Goal: Register for event/course

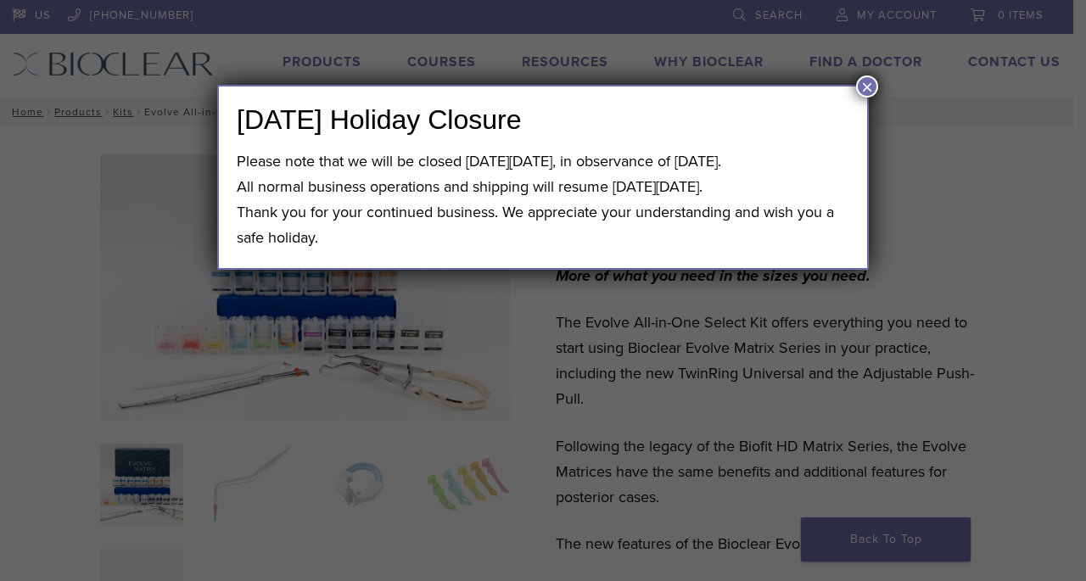
click at [862, 90] on button "×" at bounding box center [867, 87] width 22 height 22
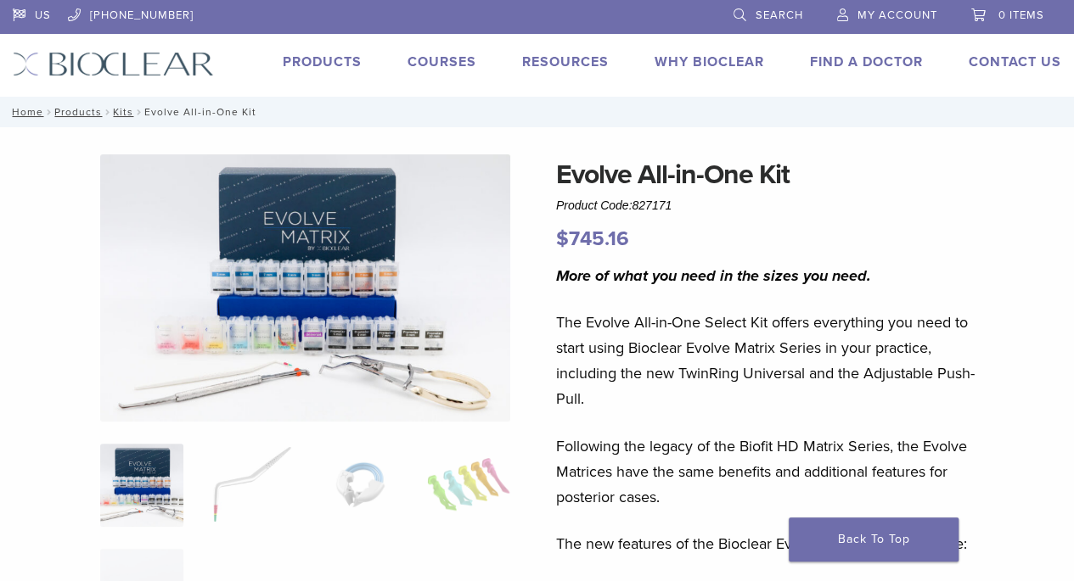
click at [333, 61] on link "Products" at bounding box center [322, 61] width 79 height 17
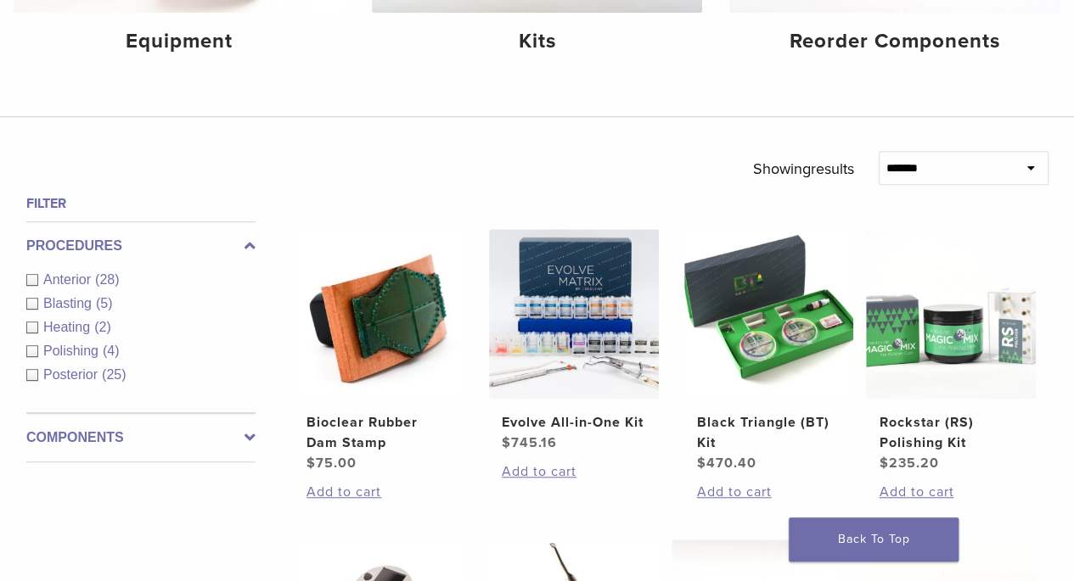
scroll to position [430, 0]
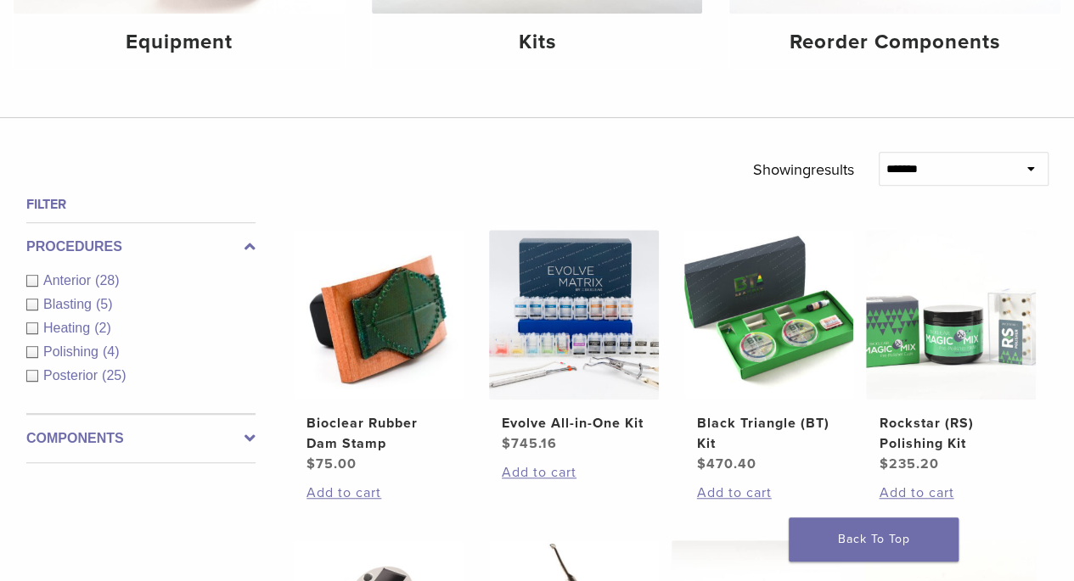
click at [76, 378] on span "Posterior" at bounding box center [72, 375] width 59 height 14
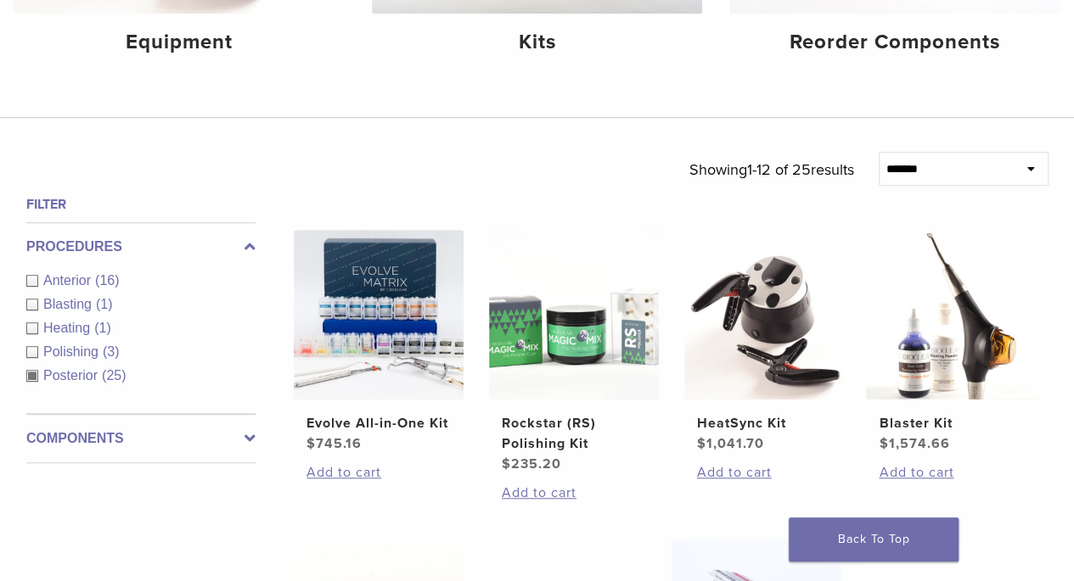
click at [97, 434] on label "Components" at bounding box center [140, 439] width 229 height 20
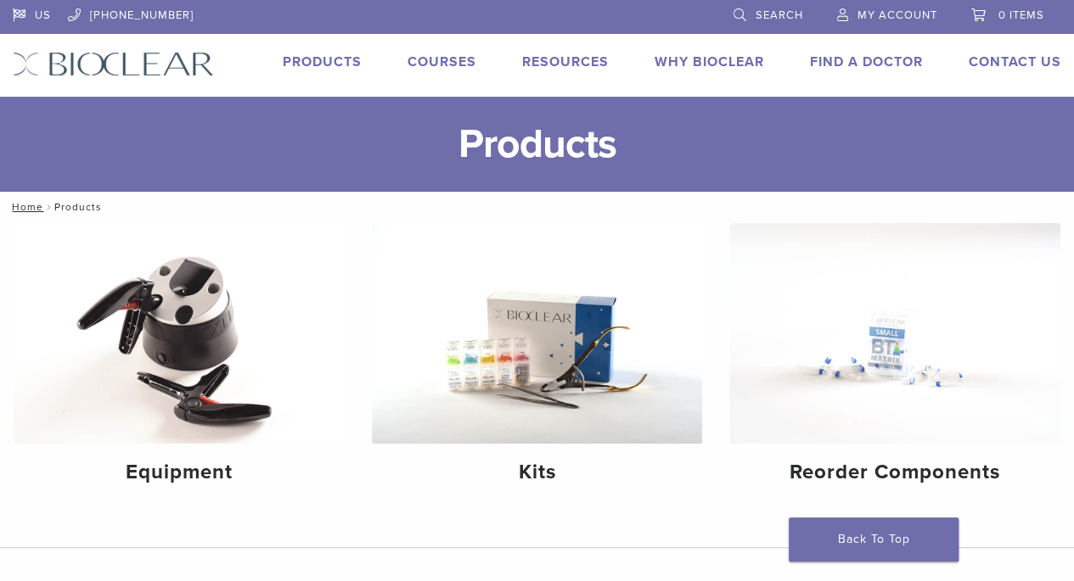
click at [447, 64] on link "Courses" at bounding box center [441, 61] width 69 height 17
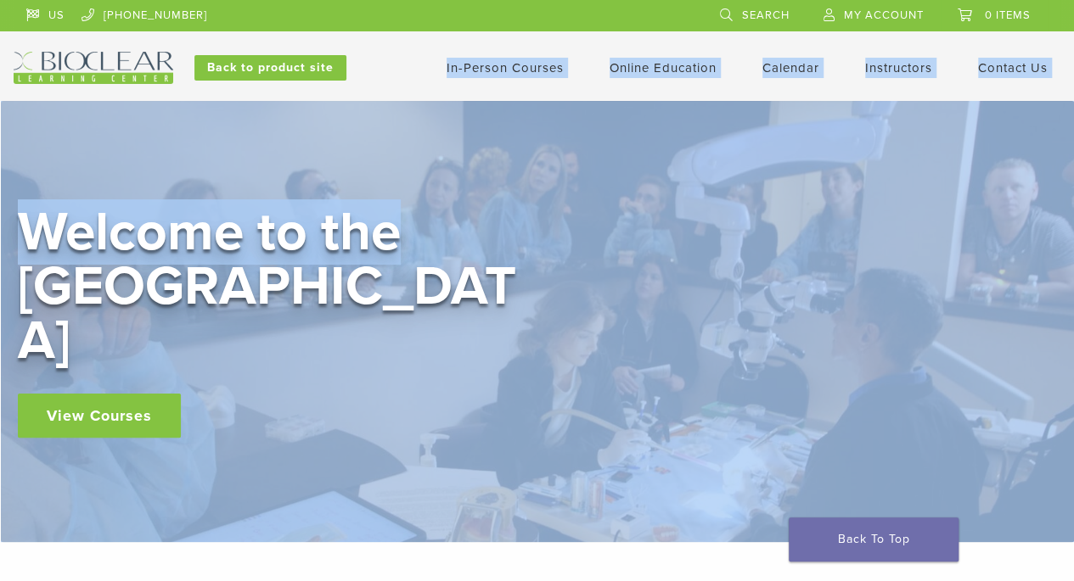
click at [386, 31] on header "US 1.855.712.5327 Search My Account 0 items Cart No products in the cart. Back …" at bounding box center [537, 50] width 1074 height 101
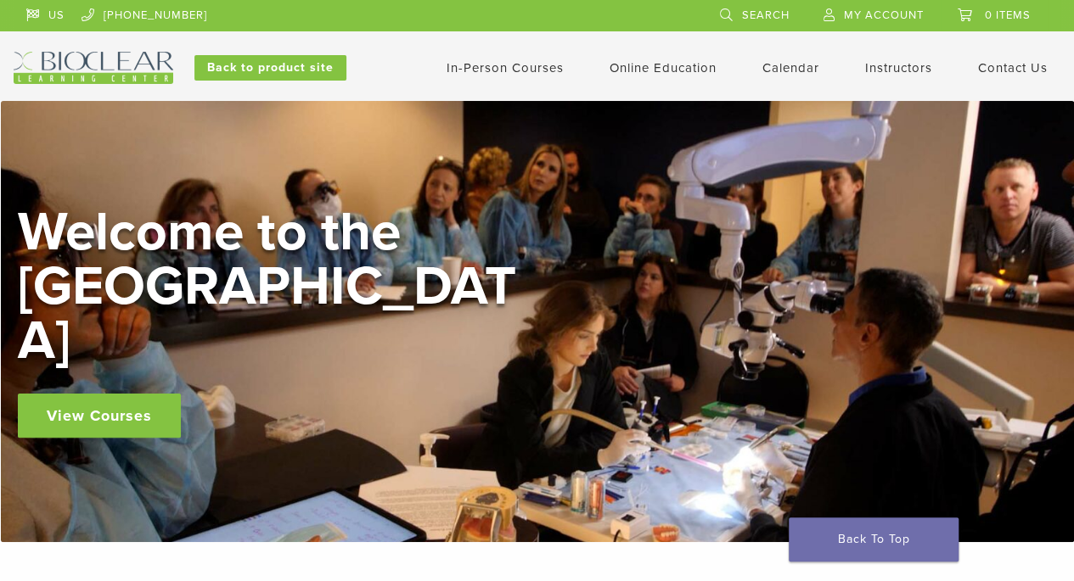
click at [0, 0] on link "Interactive" at bounding box center [0, 0] width 0 height 0
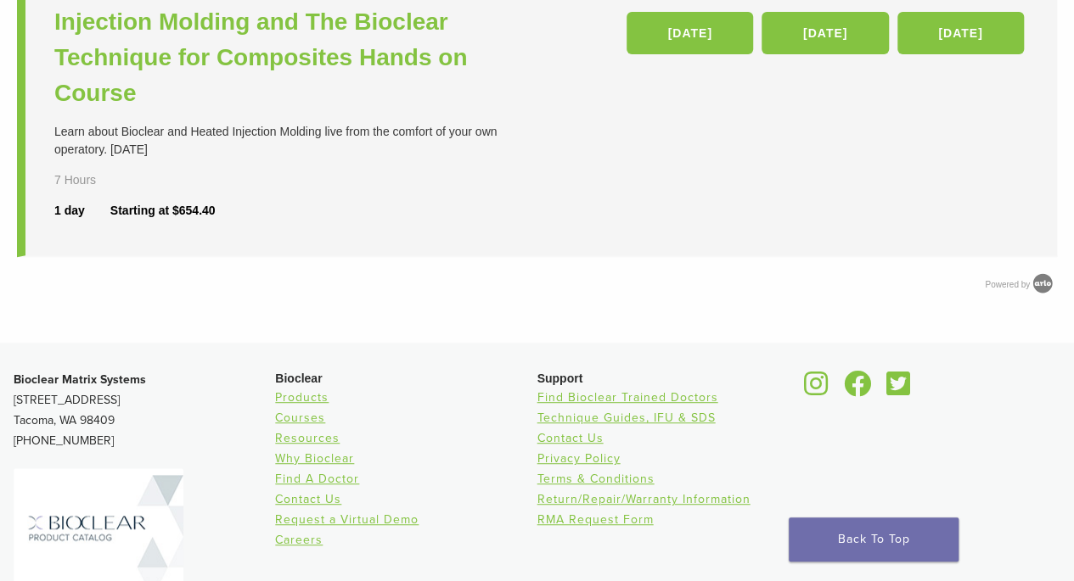
scroll to position [277, 0]
click at [714, 28] on link "17 Jan 26" at bounding box center [689, 32] width 126 height 42
